Goal: Task Accomplishment & Management: Manage account settings

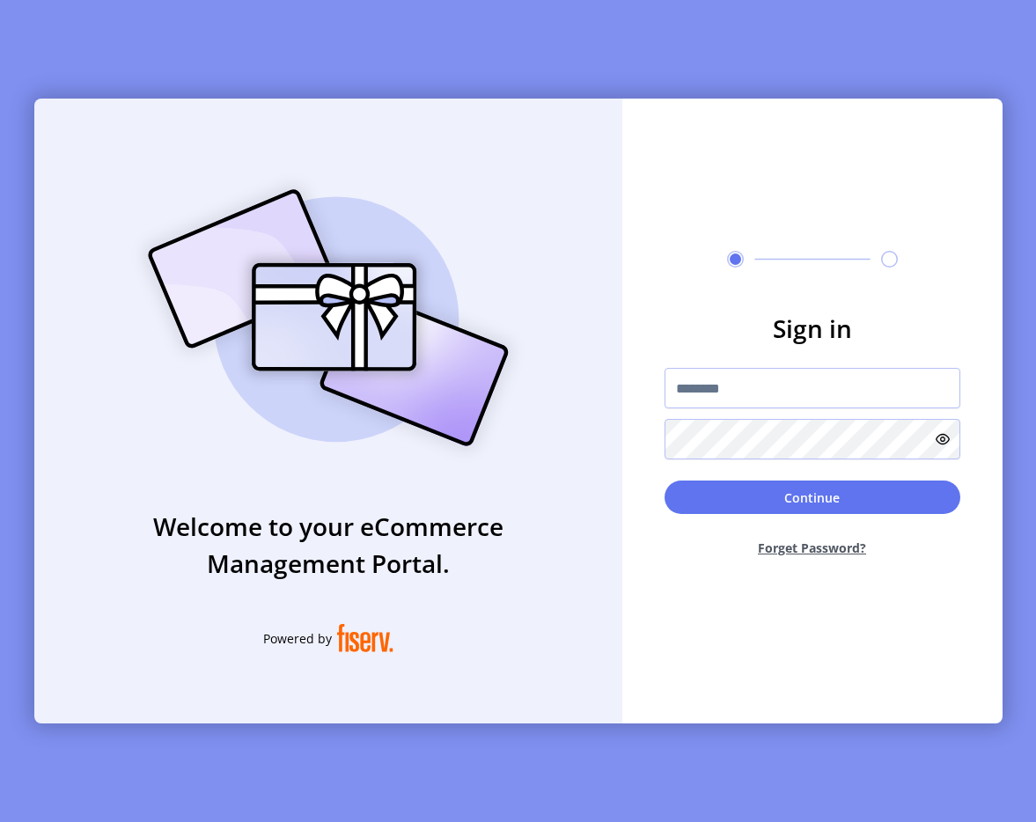
click at [348, 87] on div "Welcome to your eCommerce Management Portal. Powered by Sign in Continue Forget…" at bounding box center [518, 411] width 1036 height 822
click at [738, 375] on input "text" at bounding box center [812, 388] width 296 height 40
click at [775, 251] on div at bounding box center [812, 259] width 380 height 17
click at [694, 387] on input "text" at bounding box center [812, 388] width 296 height 40
type input "**********"
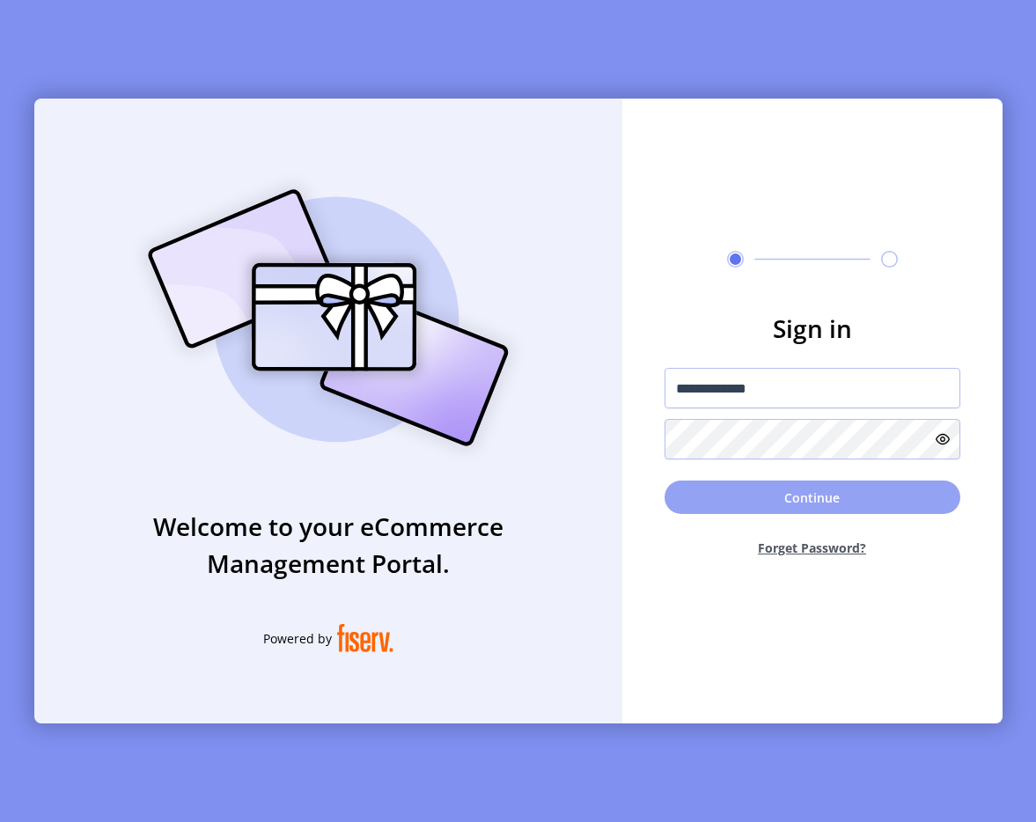
click at [777, 498] on button "Continue" at bounding box center [812, 497] width 296 height 33
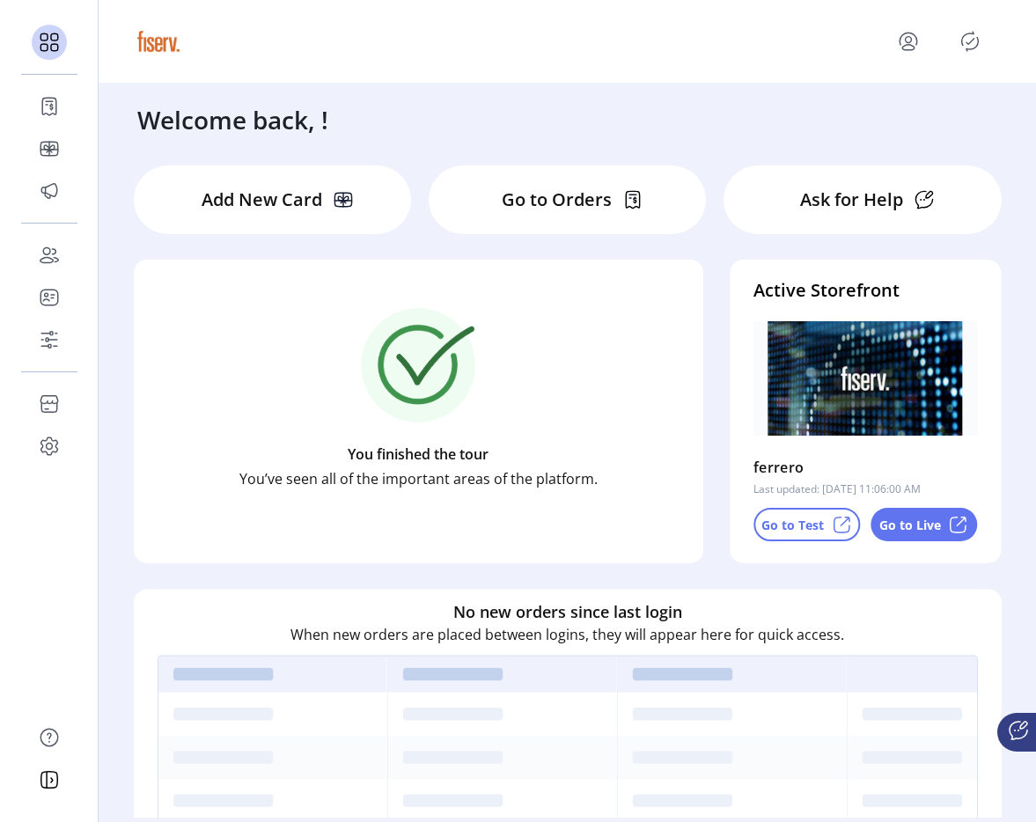
click at [915, 39] on icon "menu" at bounding box center [908, 41] width 28 height 28
click at [862, 118] on span "Sign Out" at bounding box center [845, 111] width 132 height 14
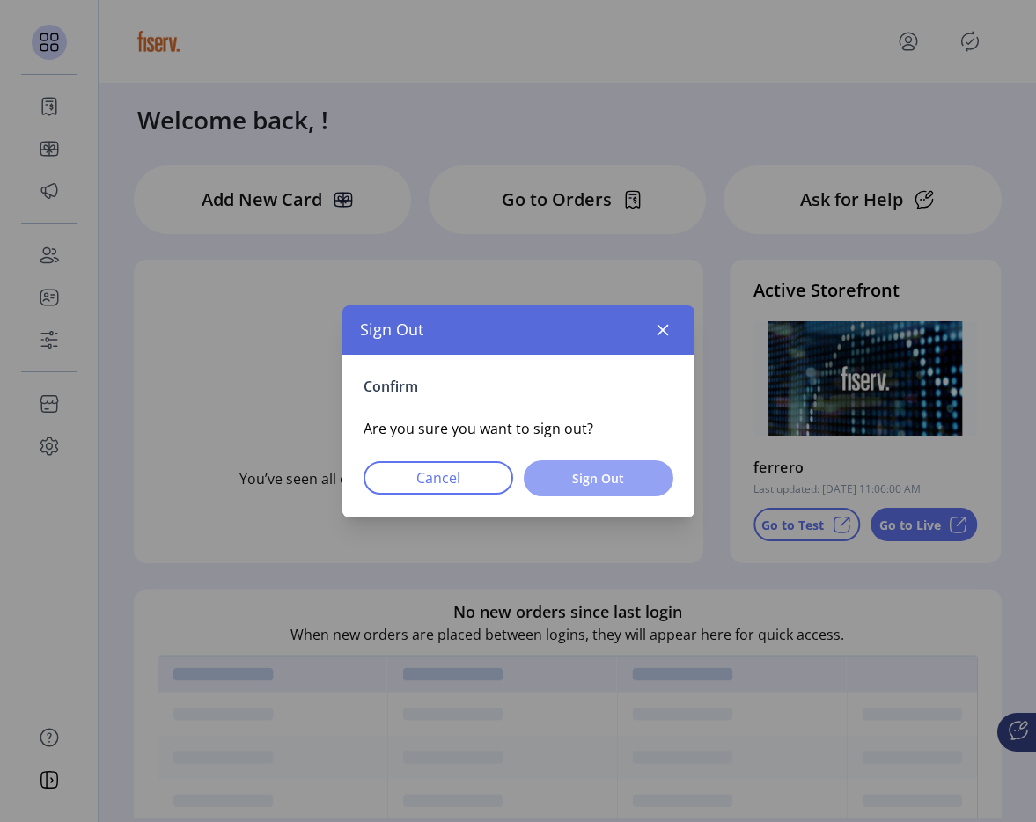
click at [591, 481] on span "Sign Out" at bounding box center [599, 478] width 104 height 18
